Goal: Task Accomplishment & Management: Use online tool/utility

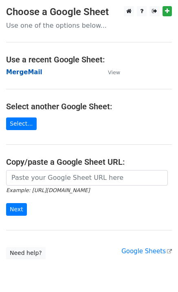
click at [34, 70] on strong "MergeMail" at bounding box center [24, 71] width 36 height 7
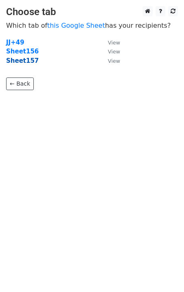
click at [29, 63] on strong "Sheet157" at bounding box center [22, 60] width 33 height 7
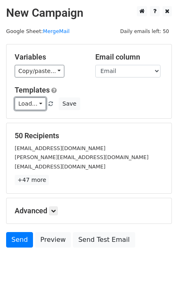
click at [33, 107] on link "Load..." at bounding box center [30, 103] width 31 height 13
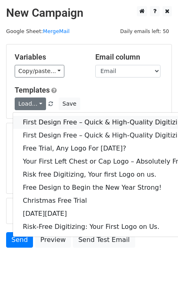
click at [54, 120] on link "First Design Free – Quick & High-Quality Digitizing!" at bounding box center [105, 122] width 185 height 13
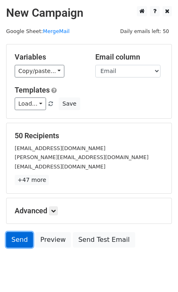
click at [15, 241] on link "Send" at bounding box center [19, 239] width 27 height 15
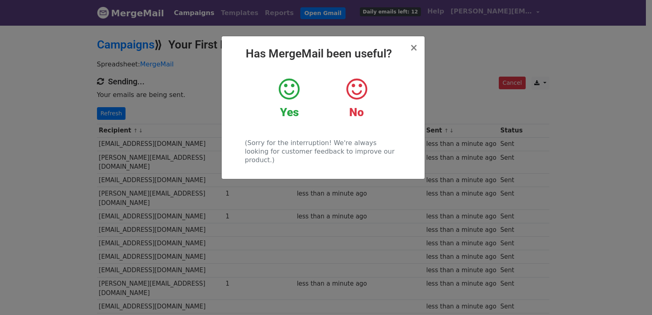
click at [175, 152] on div "× Has MergeMail been useful? Yes No (Sorry for the interruption! We're always l…" at bounding box center [326, 169] width 652 height 291
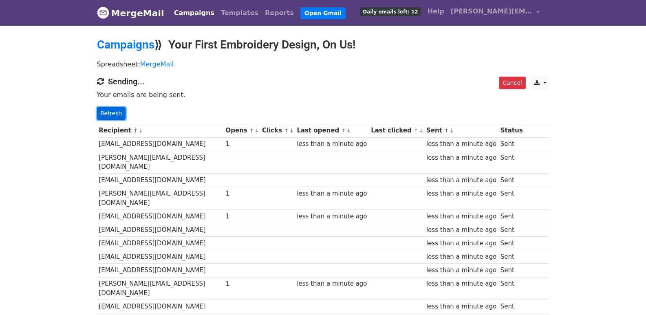
click at [120, 113] on link "Refresh" at bounding box center [111, 113] width 29 height 13
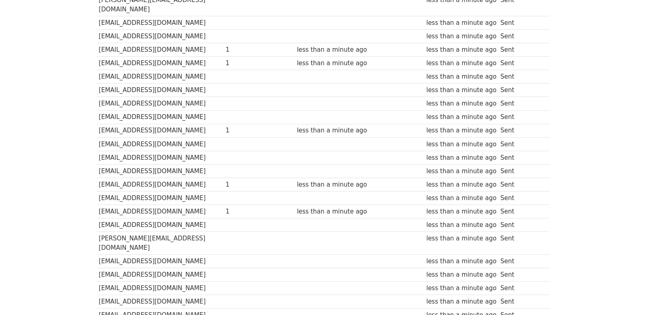
scroll to position [543, 0]
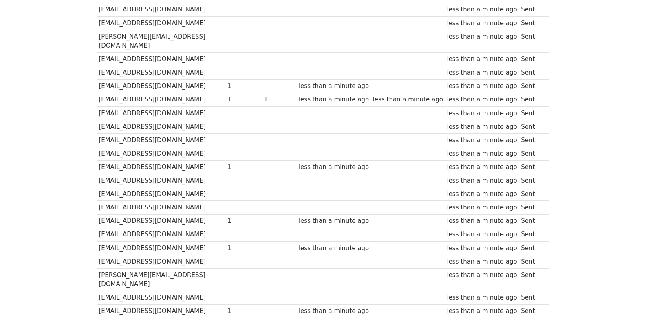
scroll to position [567, 0]
